Goal: Transaction & Acquisition: Purchase product/service

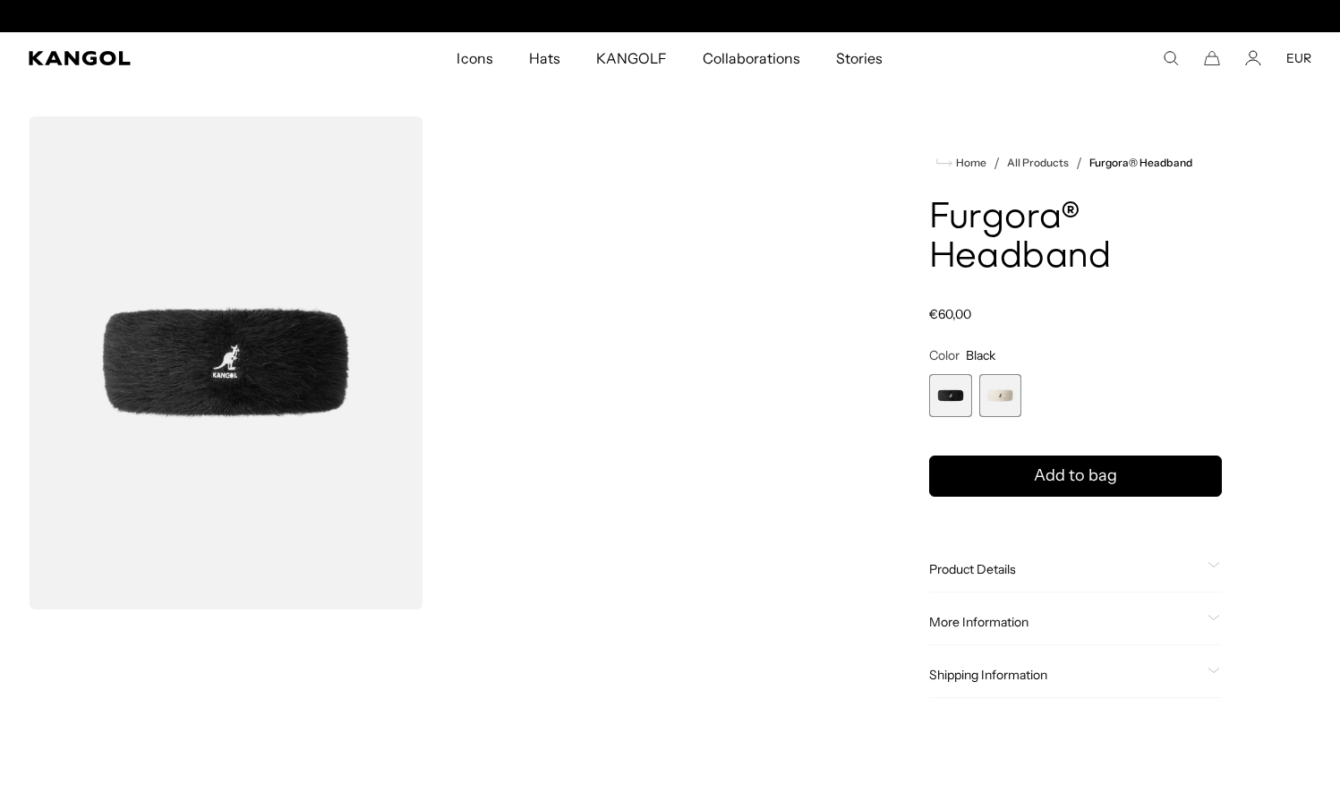
scroll to position [0, 369]
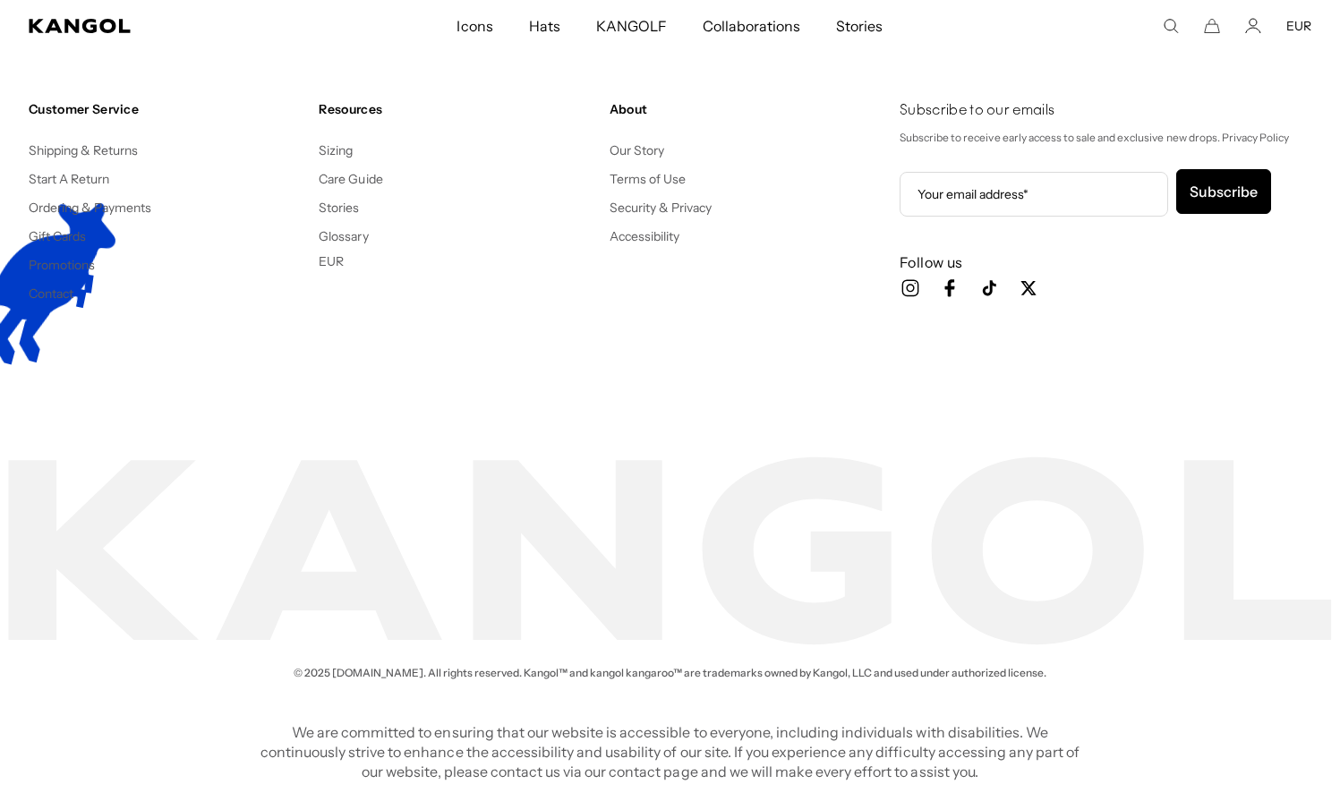
scroll to position [0, 369]
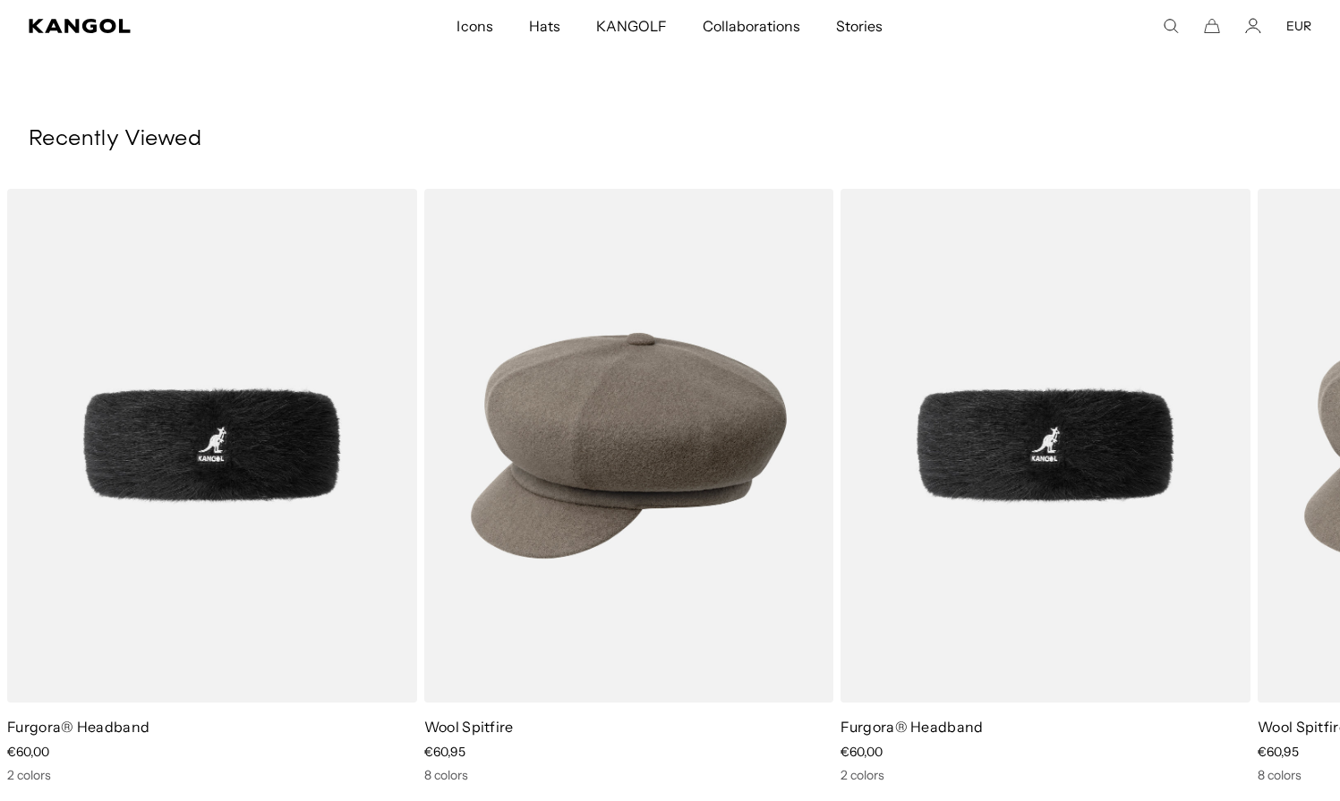
scroll to position [0, 369]
